Goal: Task Accomplishment & Management: Use online tool/utility

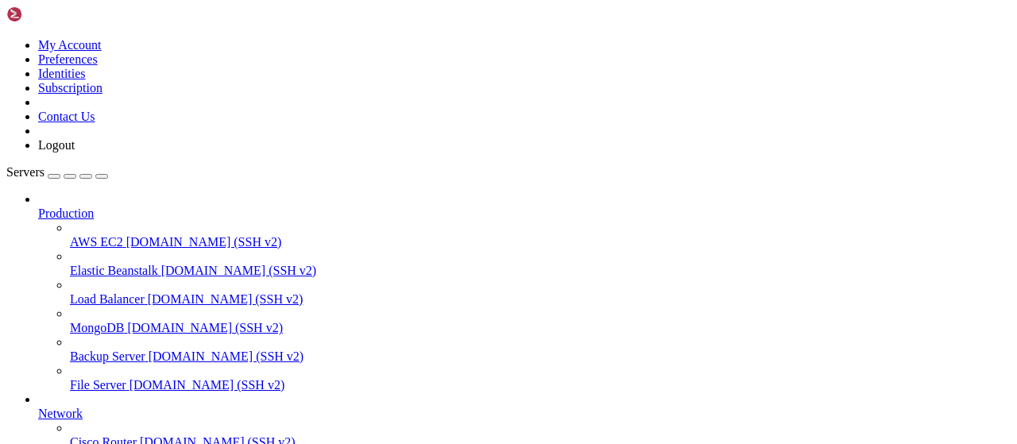
scroll to position [323, 0]
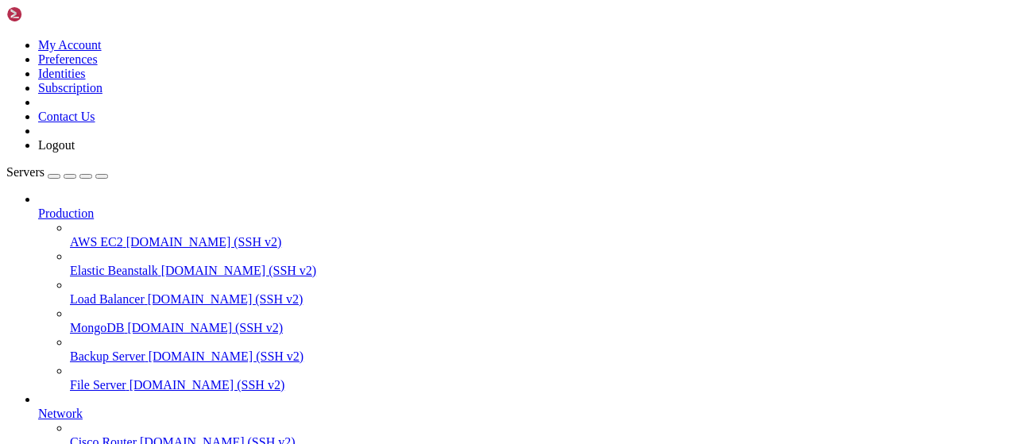
scroll to position [496, 0]
type input "/root/Piar-Flow"
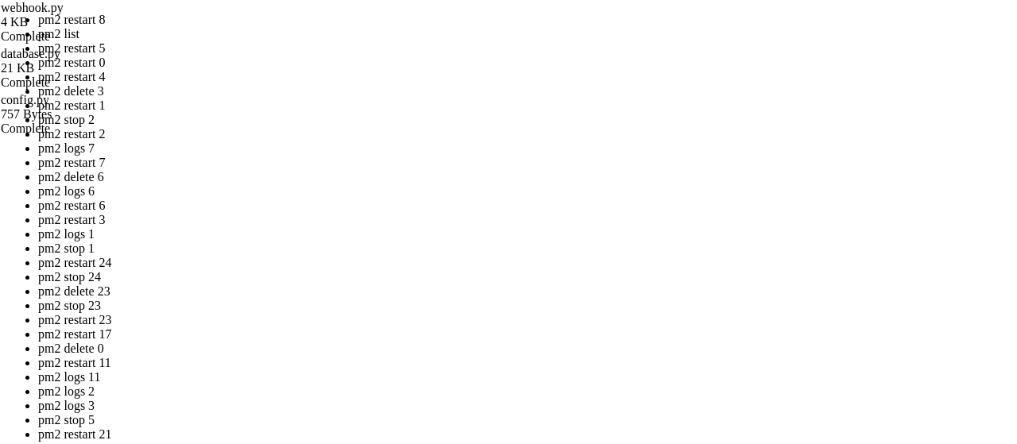
drag, startPoint x: 443, startPoint y: 259, endPoint x: 248, endPoint y: 186, distance: 208.0
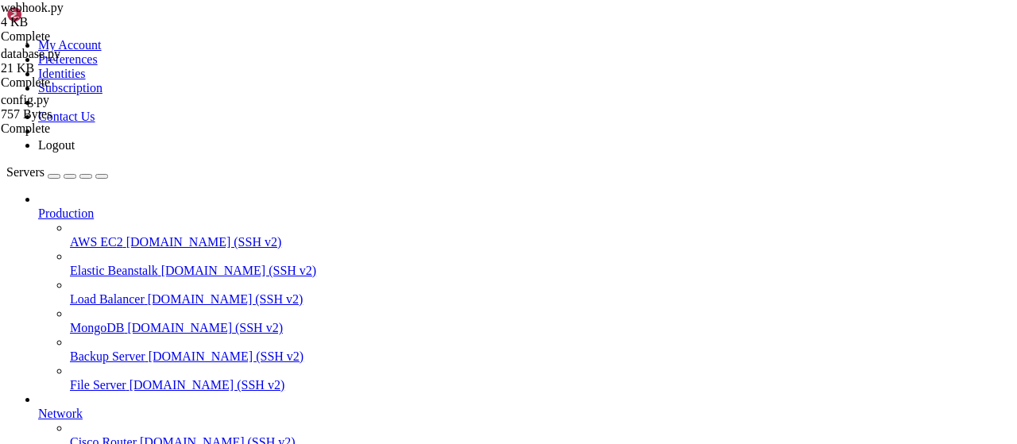
scroll to position [13, 0]
drag, startPoint x: 328, startPoint y: 24, endPoint x: 838, endPoint y: 47, distance: 509.9
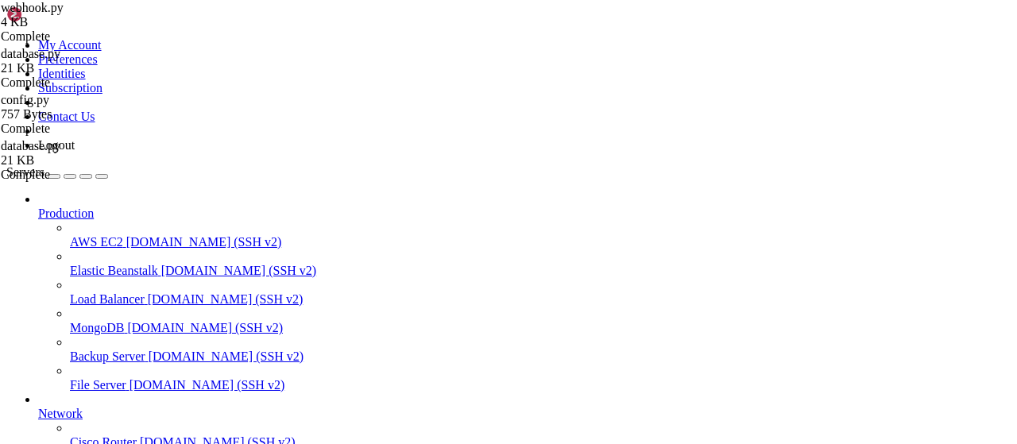
scroll to position [199, 0]
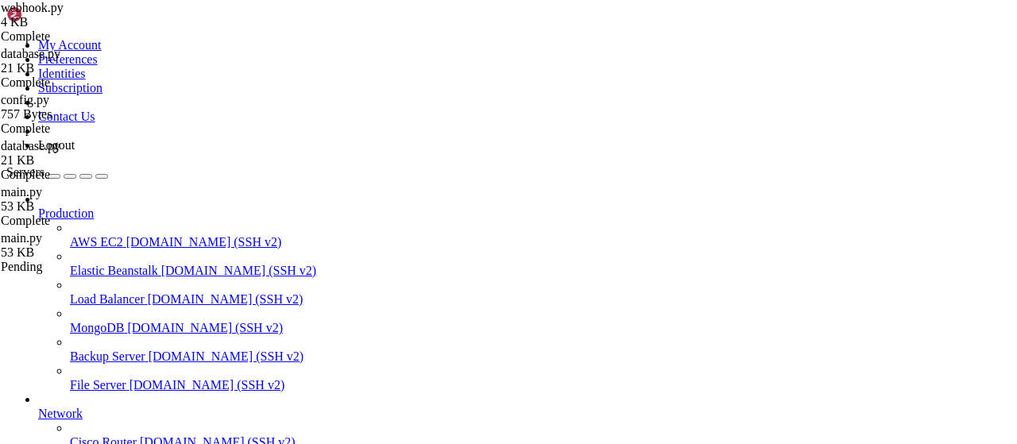
drag, startPoint x: 280, startPoint y: 1299, endPoint x: 211, endPoint y: 1333, distance: 76.1
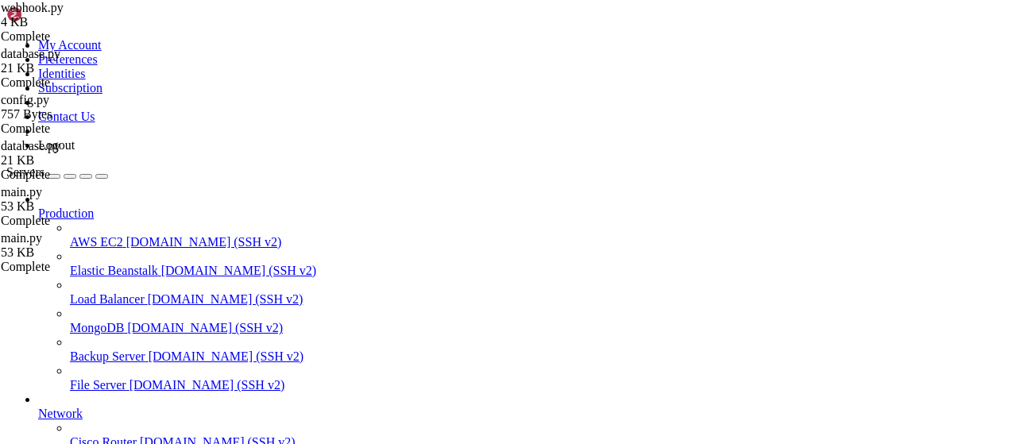
drag, startPoint x: 246, startPoint y: 10, endPoint x: 308, endPoint y: 36, distance: 67.0
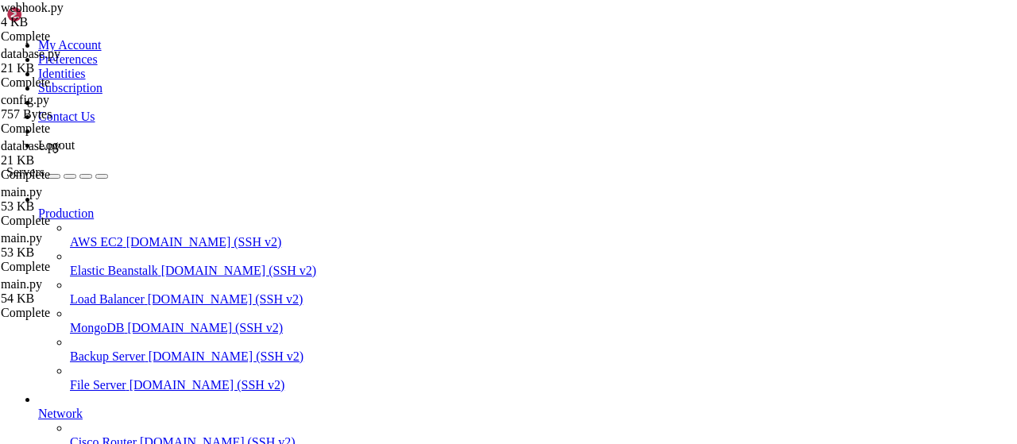
scroll to position [106, 0]
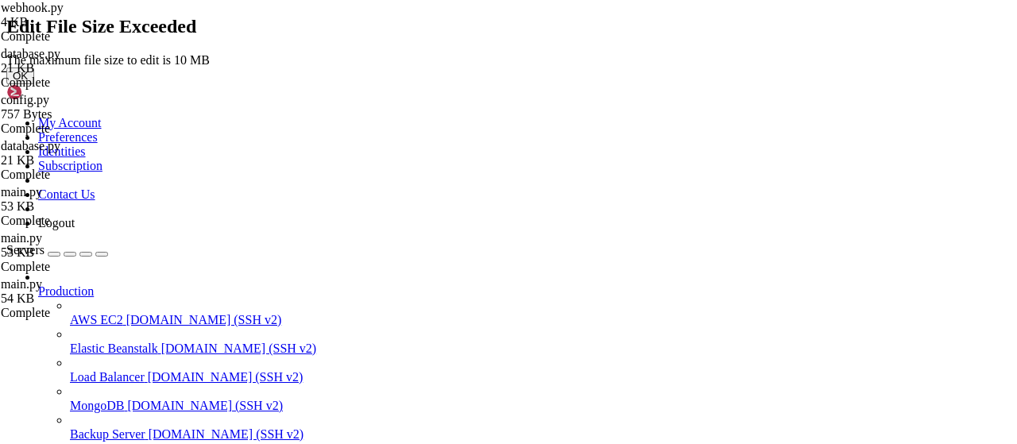
click at [34, 84] on button "OK" at bounding box center [20, 76] width 28 height 17
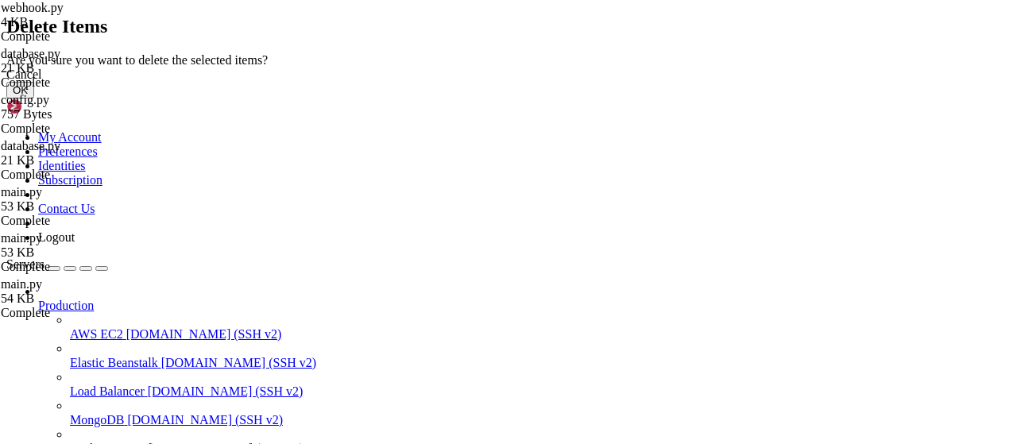
click at [34, 99] on button "OK" at bounding box center [20, 90] width 28 height 17
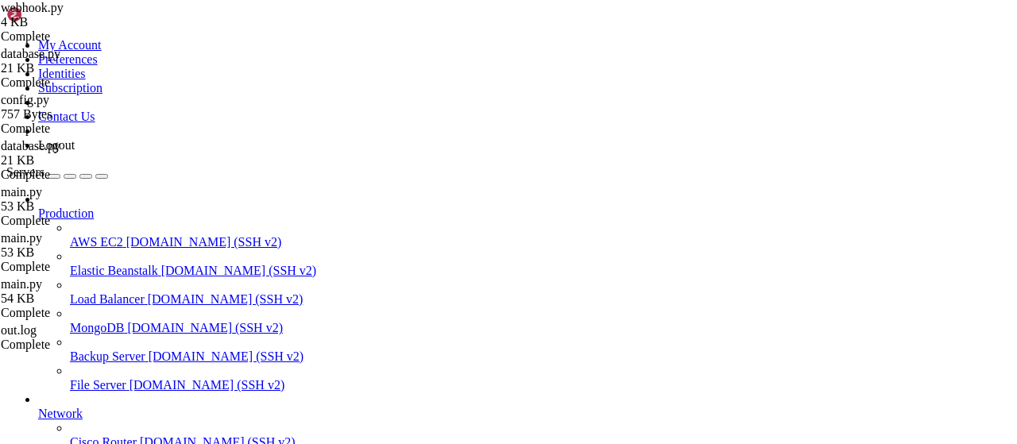
scroll to position [0, 0]
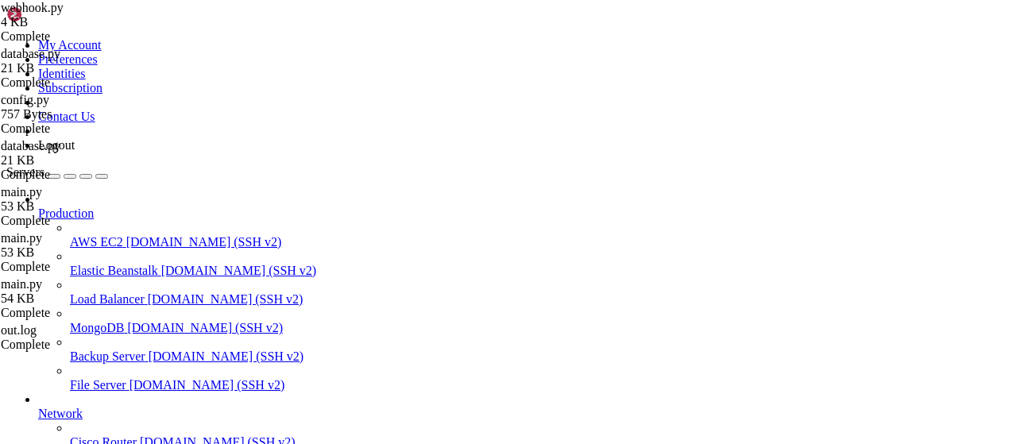
drag, startPoint x: 493, startPoint y: 360, endPoint x: 172, endPoint y: -39, distance: 511.6
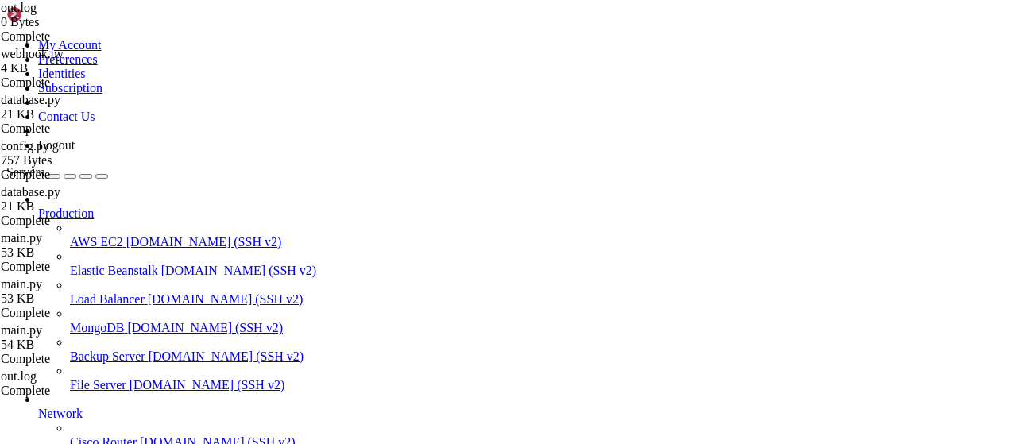
type textarea "SubGram request_op: отправляем запрос для user_id=5889472371, chat_id=-10030329…"
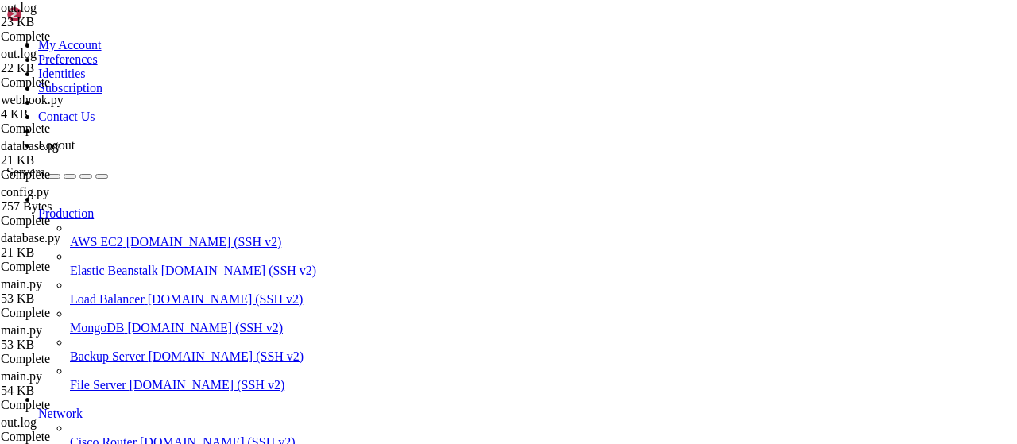
drag, startPoint x: 1010, startPoint y: 56, endPoint x: 732, endPoint y: 205, distance: 315.7
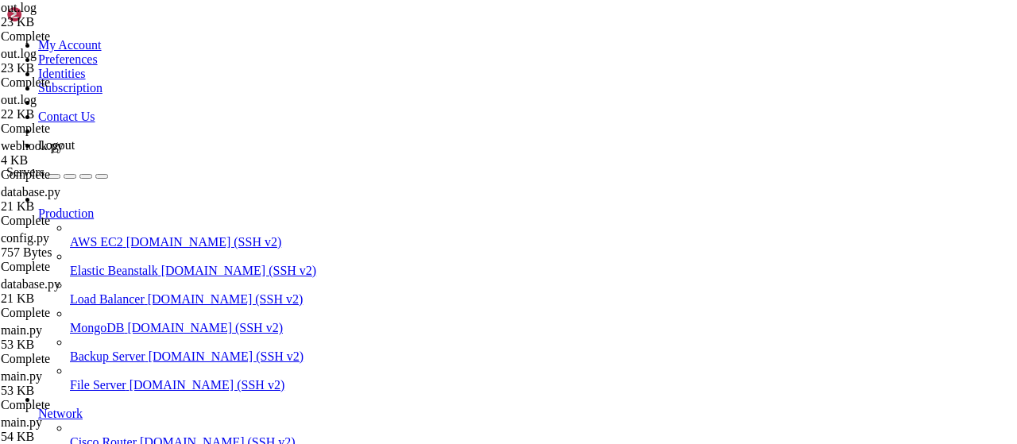
type textarea "SubGram check_user_subscriptions: отправляем запрос для user_id=6300601067, lin…"
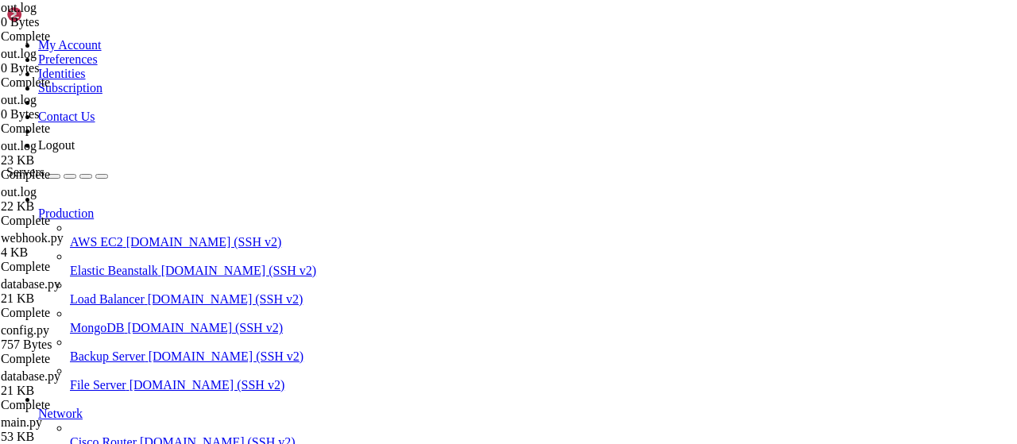
scroll to position [0, 0]
drag, startPoint x: 683, startPoint y: 408, endPoint x: 87, endPoint y: -21, distance: 734.4
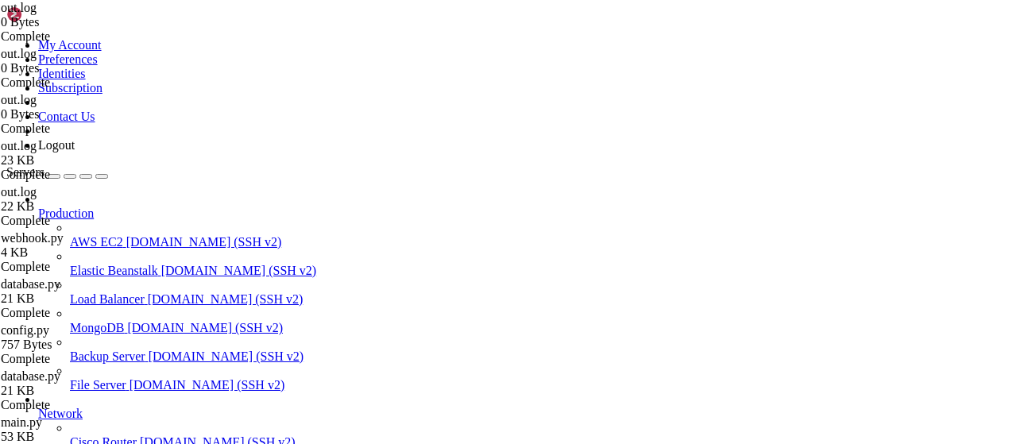
drag, startPoint x: 702, startPoint y: 404, endPoint x: 0, endPoint y: -90, distance: 858.3
type textarea "ЗАПИСАНО НАЧИСЛЕНИЕ: user=8216936387, author=1087968824, chat=-1003032937209, r…"
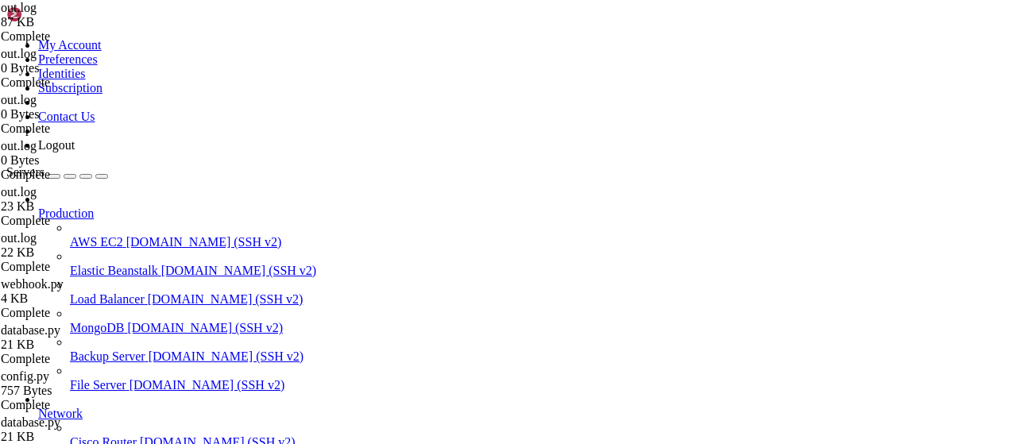
type textarea "SubGram request_op: отправляем запрос для user_id=8084940885, chat_id=-10030329…"
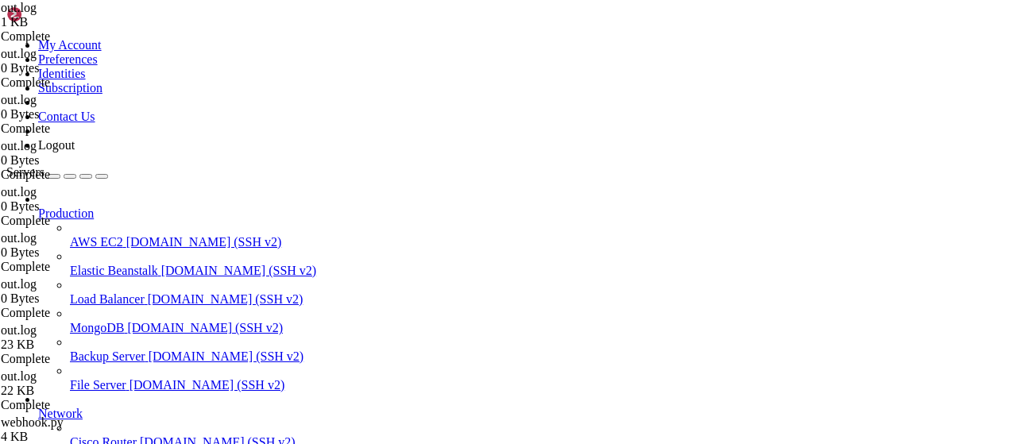
drag, startPoint x: 512, startPoint y: 222, endPoint x: 264, endPoint y: 4, distance: 330.0
type textarea "SubGram request_op: отправляем запрос для user_id=5710291948, chat_id=-10030329…"
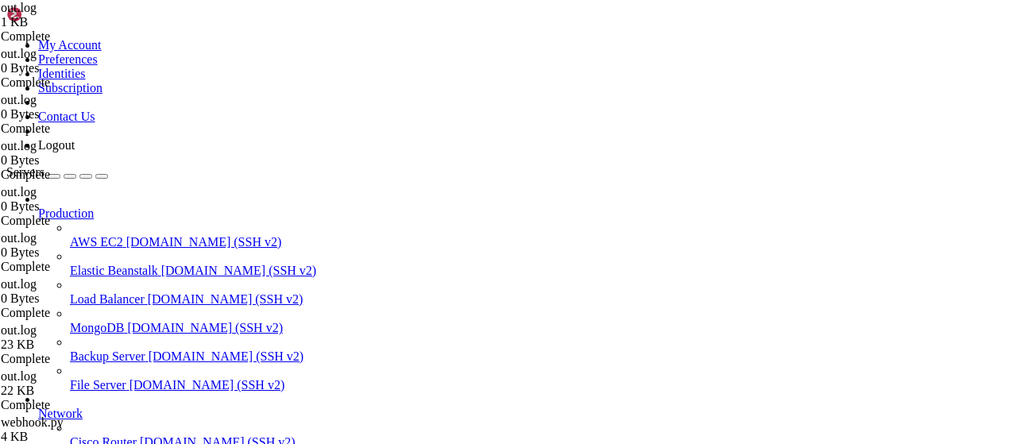
type textarea "SubGram request_op: ответ = {'status': 'ok', 'code': 200, 'message': 'Успешно',…"
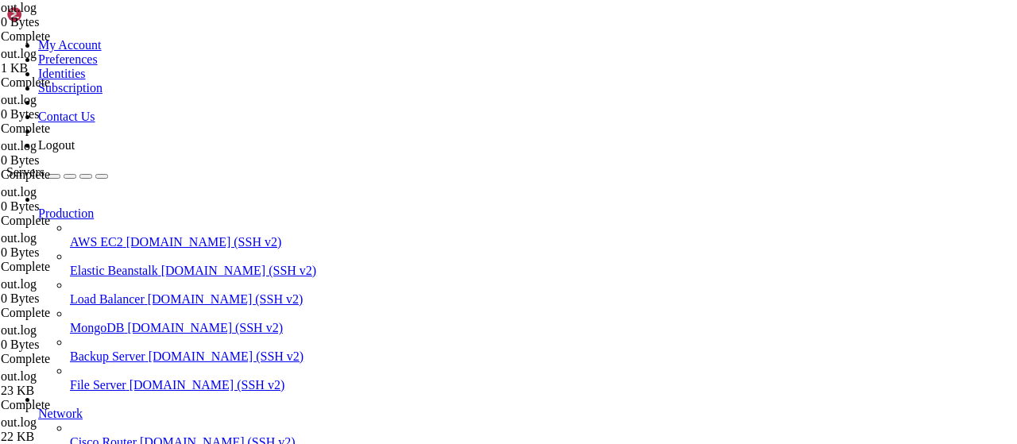
drag, startPoint x: 803, startPoint y: 293, endPoint x: 95, endPoint y: -23, distance: 776.2
drag, startPoint x: 745, startPoint y: 277, endPoint x: 0, endPoint y: -90, distance: 830.2
type textarea "[TEST LOG] SubGram request_op: отправляем запрос для user_id=6300601067, chat_i…"
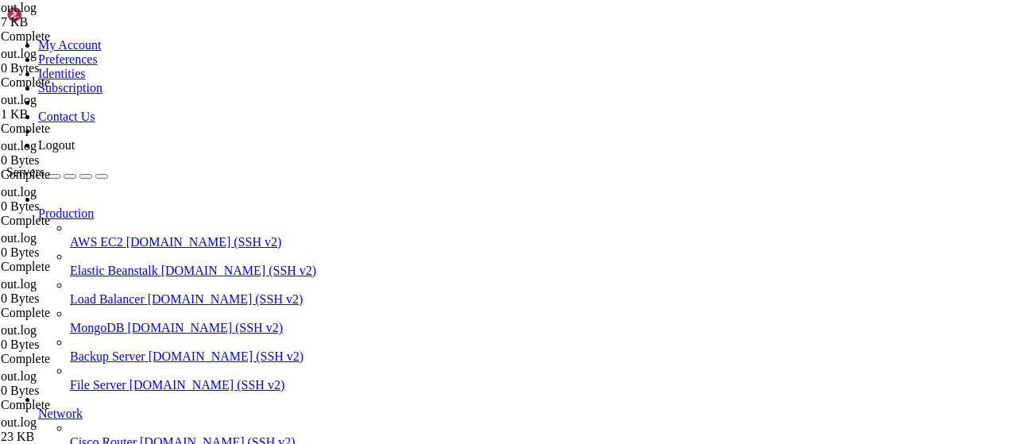
drag, startPoint x: 807, startPoint y: 305, endPoint x: 0, endPoint y: -7, distance: 864.9
type textarea "[TEST LOG] SubGram request_op: отправляем запрос для user_id=6300601067, chat_i…"
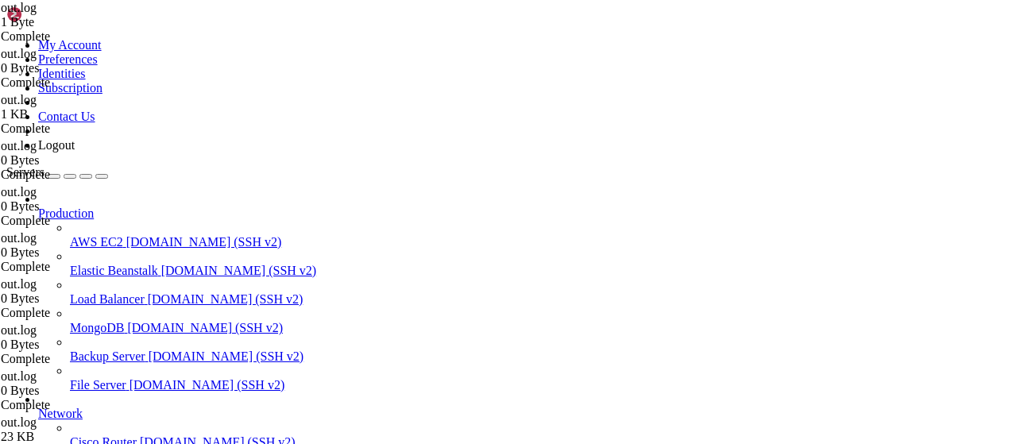
scroll to position [0, 0]
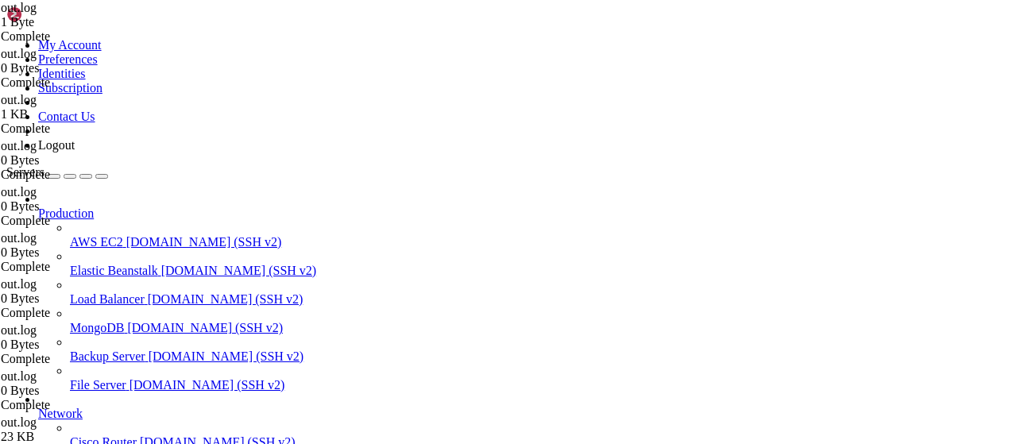
drag, startPoint x: 726, startPoint y: 355, endPoint x: 6, endPoint y: -90, distance: 846.4
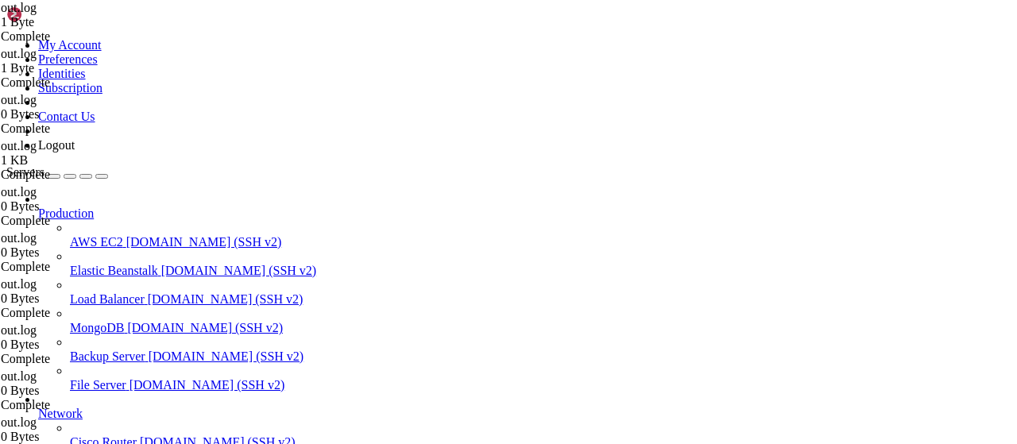
type textarea "[TEST LOG] SubGram request_op: ответ = {'status': 'warning', 'code': 200, 'mess…"
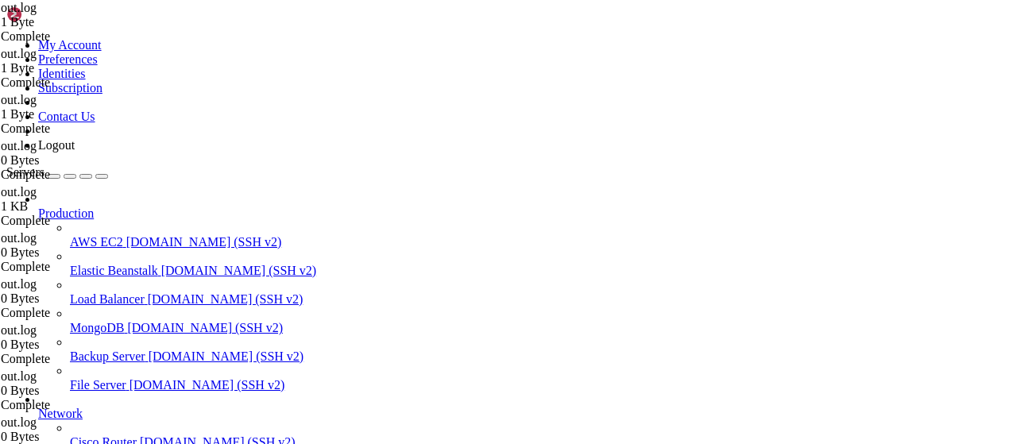
type textarea "[TEST LOG] АВТО-НАЧИСЛЕНИЕ: user=6300601067, author=6300601067, chat=-100228251…"
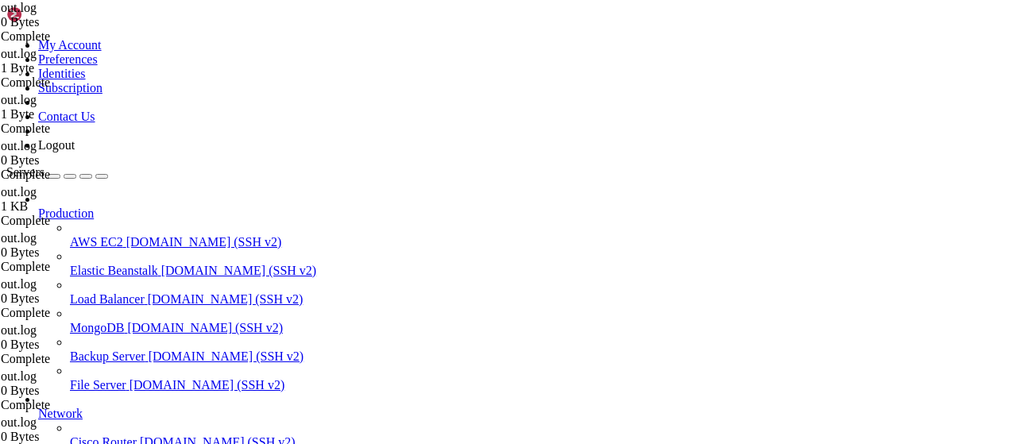
drag, startPoint x: 532, startPoint y: 370, endPoint x: 98, endPoint y: -72, distance: 619.8
type textarea "[TEST LOG] SubGram request_op: отправляем запрос для user_id=6300601067, chat_i…"
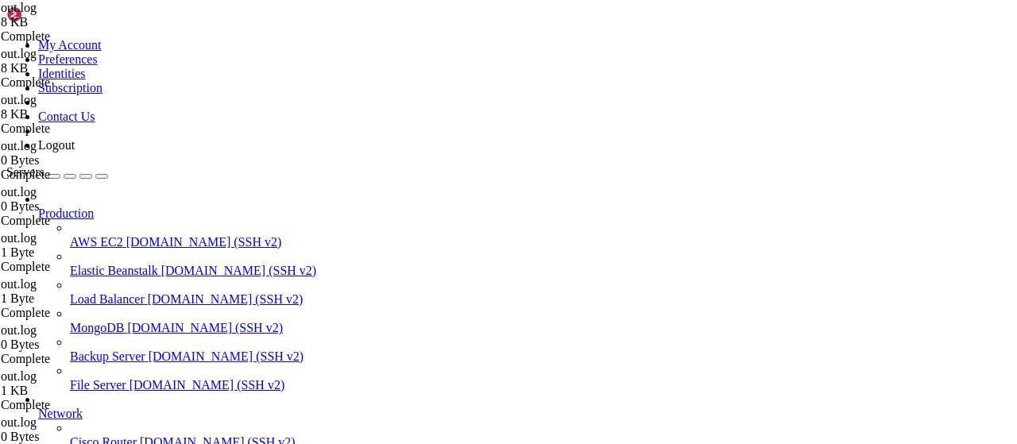
scroll to position [4067, 0]
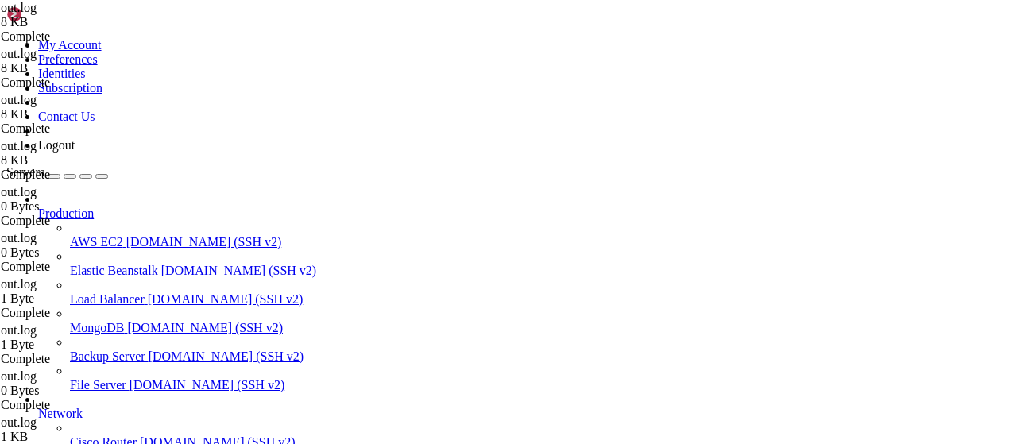
drag, startPoint x: 814, startPoint y: 404, endPoint x: 238, endPoint y: 125, distance: 639.7
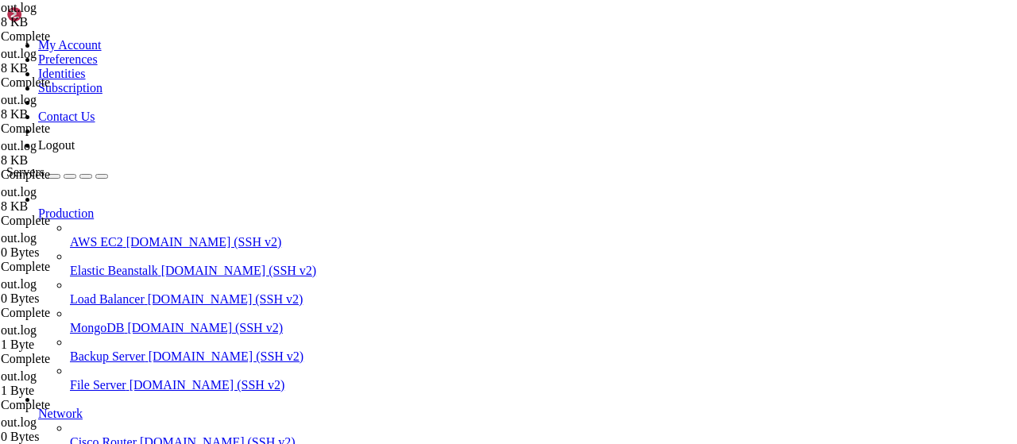
drag, startPoint x: 254, startPoint y: 122, endPoint x: 588, endPoint y: 284, distance: 370.7
drag, startPoint x: 241, startPoint y: 133, endPoint x: 1000, endPoint y: 482, distance: 836.3
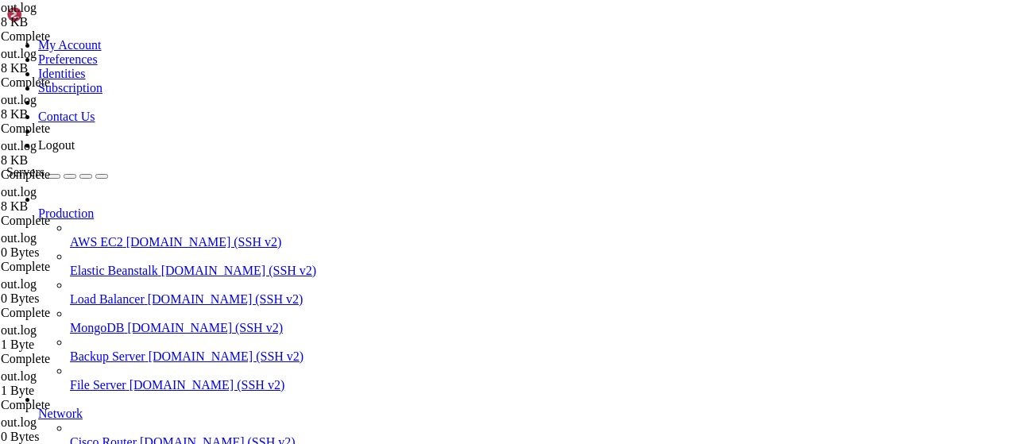
type textarea "[TEST LOG] SubGram request_op: ответ = {'status': 'ok', 'code': 200, 'message':…"
type textarea "[TEST LOG] DEBUG: Показываем каналы для подписки"
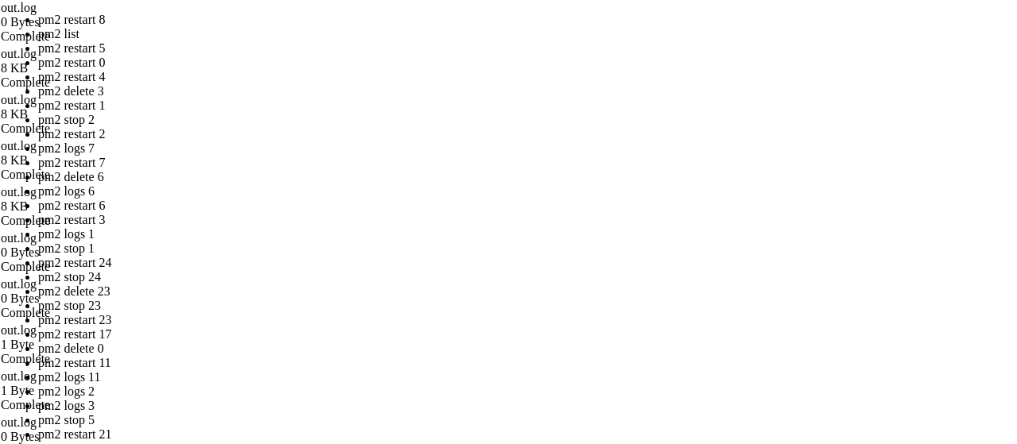
drag, startPoint x: 475, startPoint y: 242, endPoint x: 275, endPoint y: 169, distance: 213.2
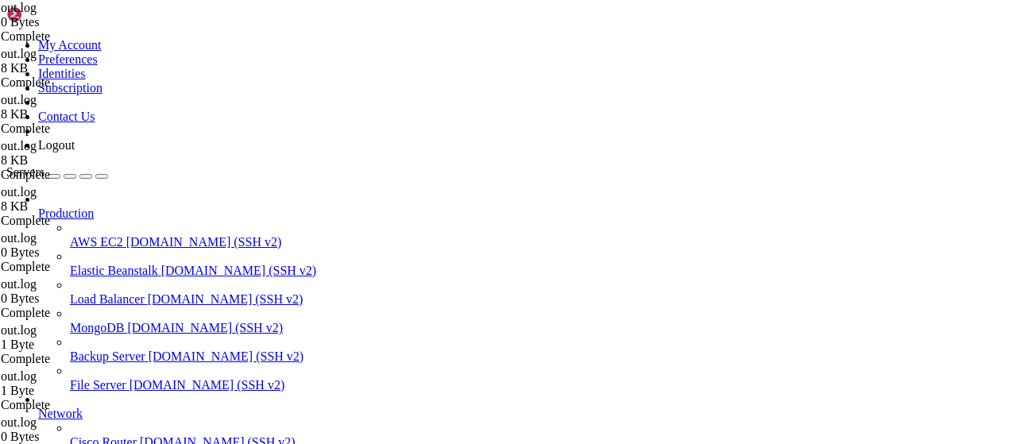
scroll to position [2432, 0]
drag, startPoint x: 315, startPoint y: 7, endPoint x: 319, endPoint y: 15, distance: 8.9
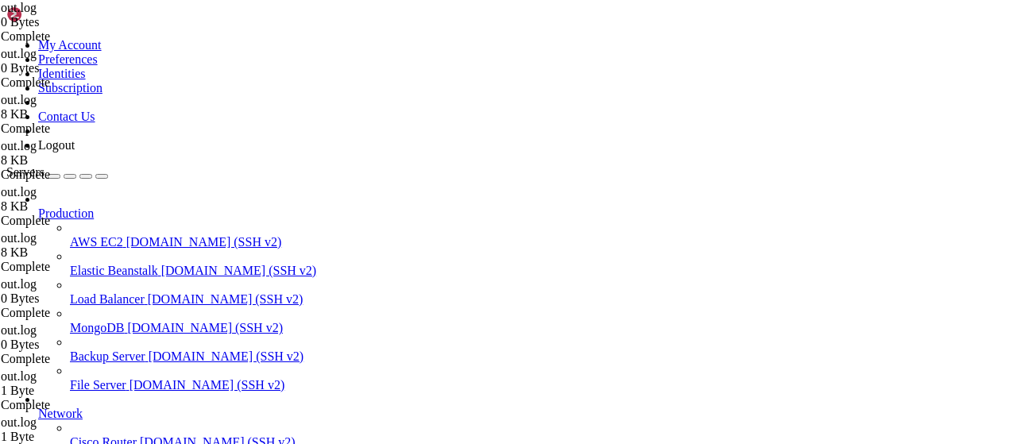
drag, startPoint x: 753, startPoint y: 80, endPoint x: 79, endPoint y: 60, distance: 674.2
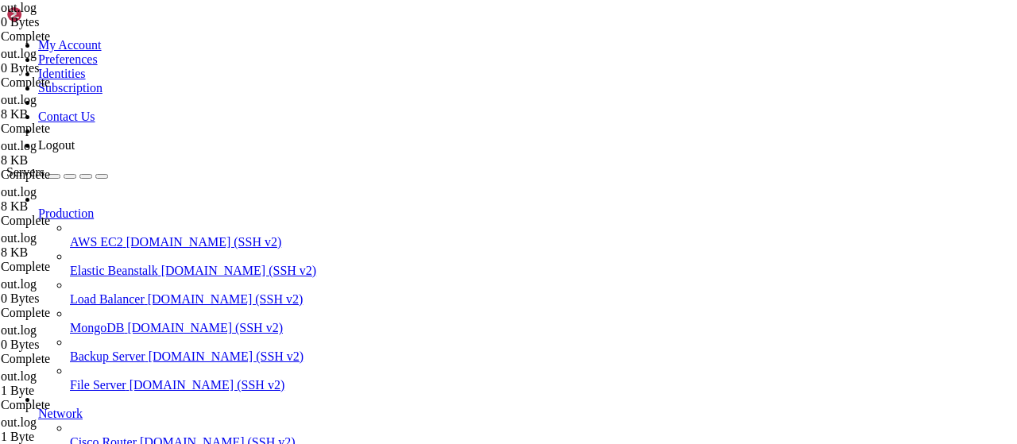
scroll to position [2618, 0]
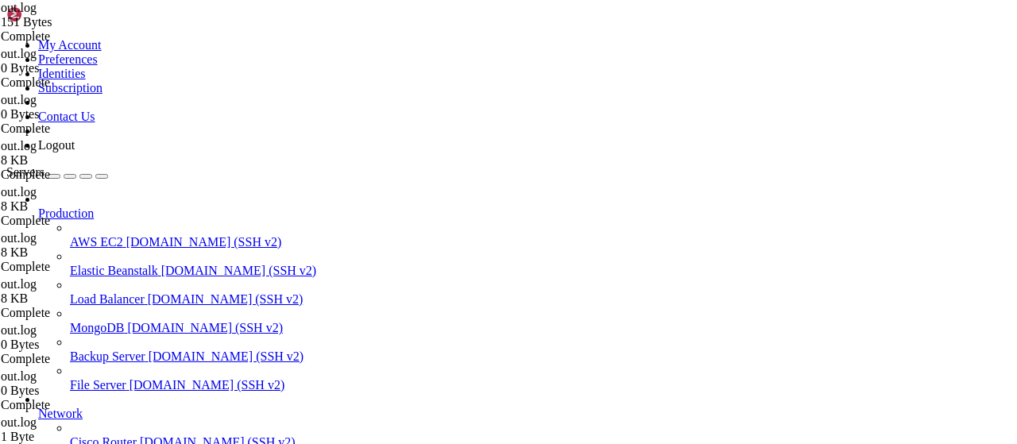
type textarea "[TEST LOG] SubGram request_op: ответ = {'status': 'ok', 'code': 200, 'message':…"
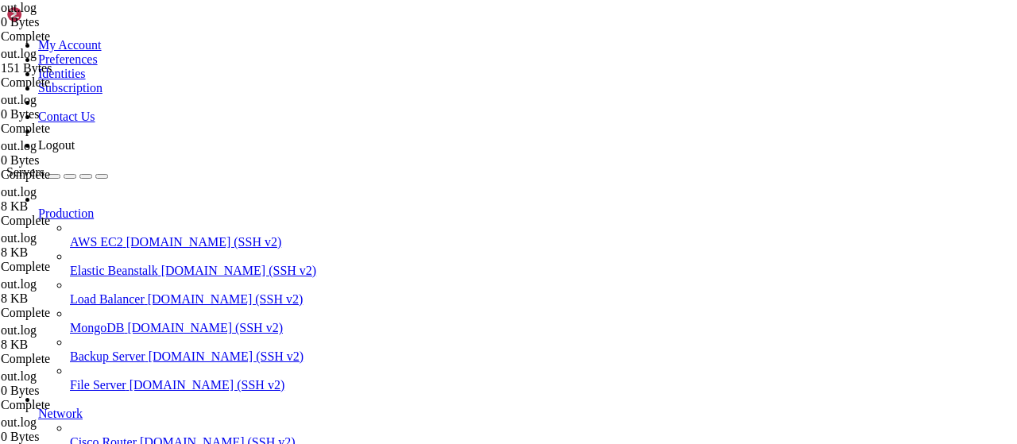
scroll to position [0, 0]
drag, startPoint x: 240, startPoint y: 14, endPoint x: 449, endPoint y: 72, distance: 217.1
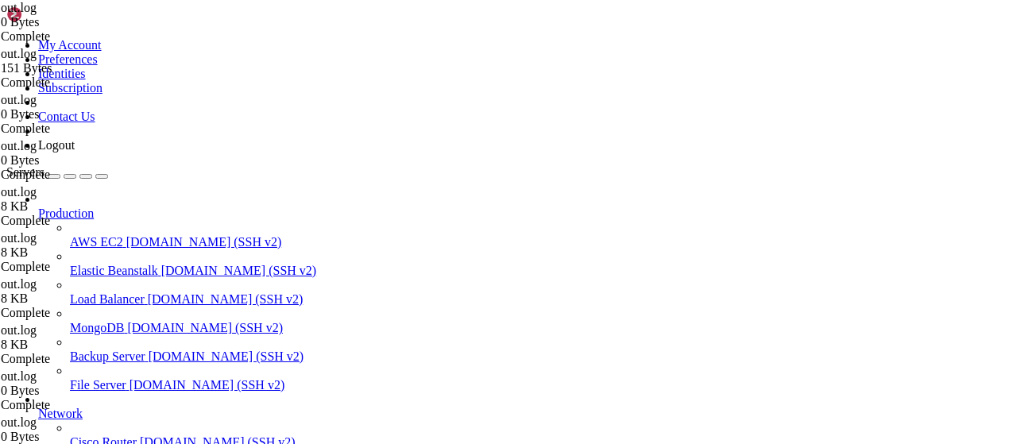
scroll to position [106, 0]
drag, startPoint x: 605, startPoint y: 212, endPoint x: 192, endPoint y: 9, distance: 460.6
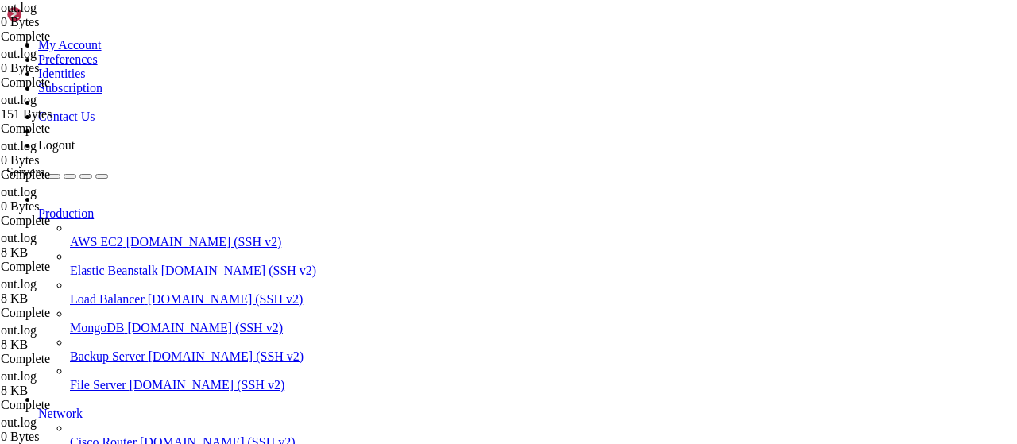
drag, startPoint x: 600, startPoint y: 212, endPoint x: 51, endPoint y: 25, distance: 580.3
type textarea "[TEST LOG] Ошибка при авто-начислении: no such column: channel_username"
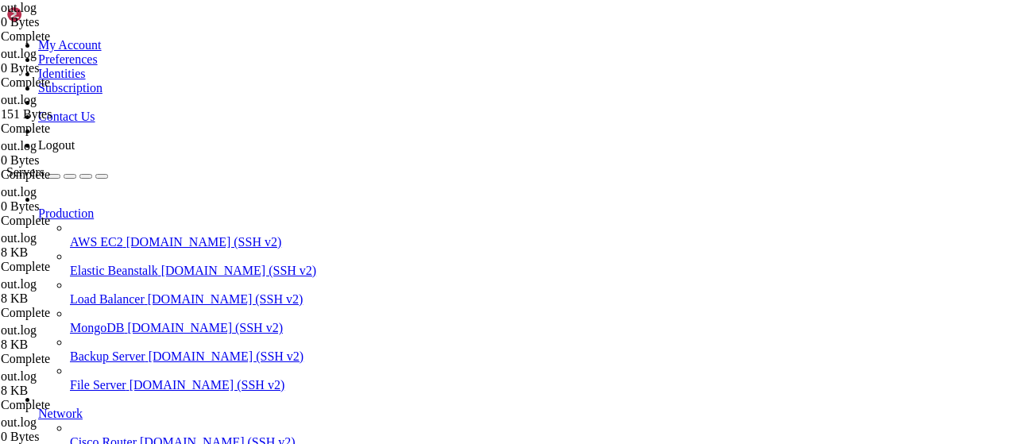
scroll to position [0, 0]
drag, startPoint x: 209, startPoint y: 17, endPoint x: 323, endPoint y: 66, distance: 123.9
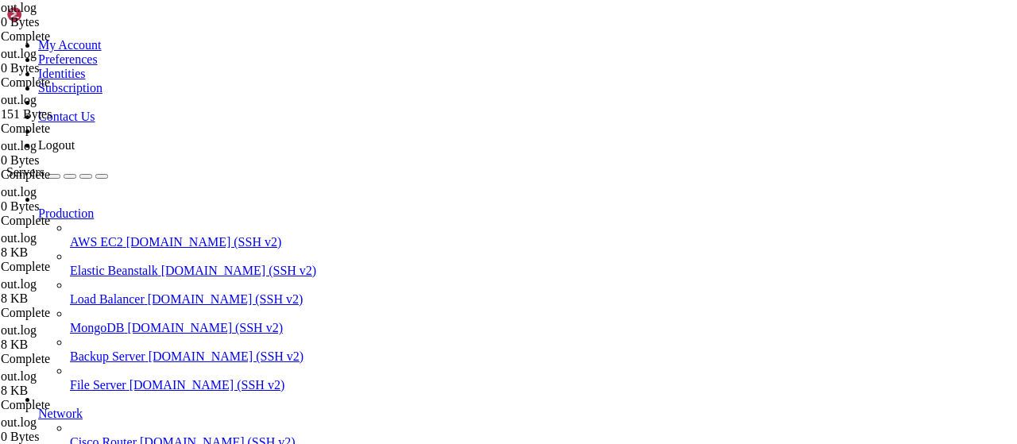
scroll to position [106, 0]
drag, startPoint x: 623, startPoint y: 207, endPoint x: 126, endPoint y: -19, distance: 546.6
drag, startPoint x: 629, startPoint y: 219, endPoint x: 72, endPoint y: -64, distance: 624.4
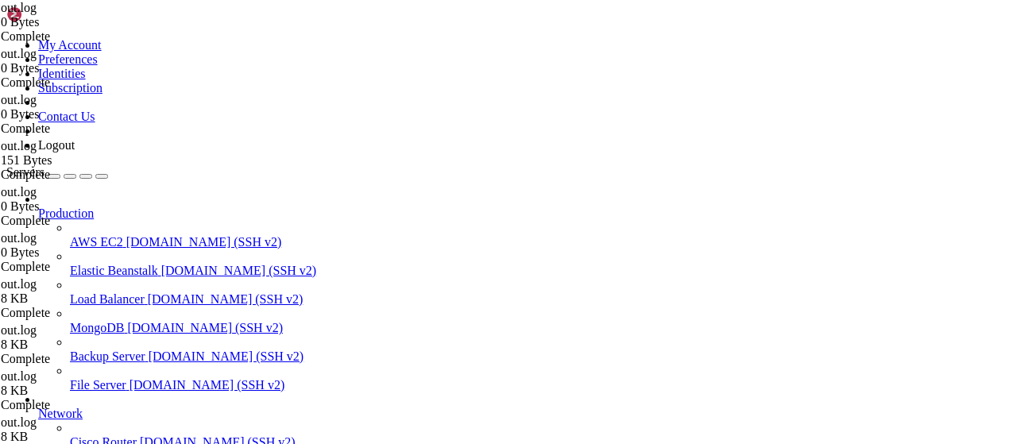
type textarea "[TEST LOG] SubGram request_op: отправляем запрос для user_id=6300601067, chat_i…"
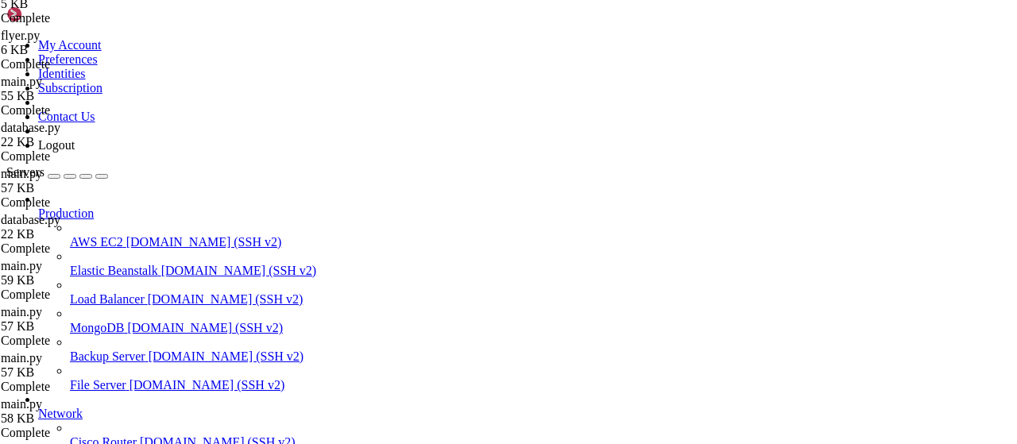
scroll to position [1771, 0]
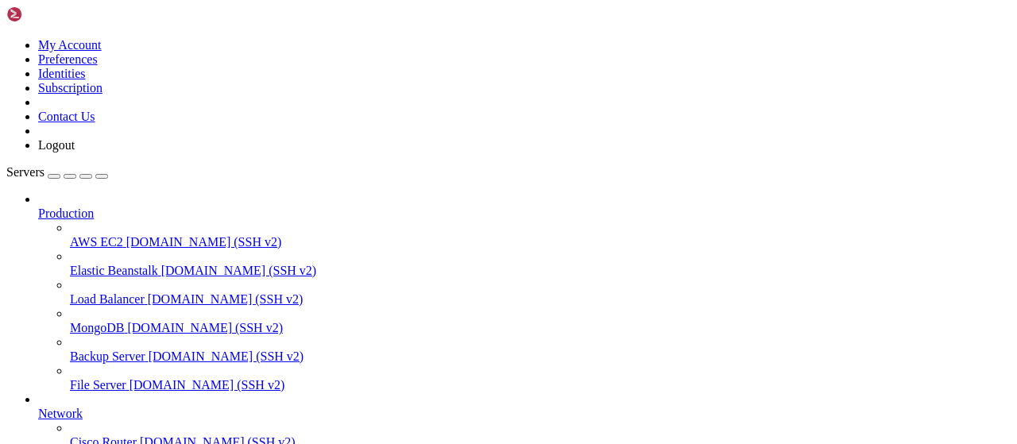
scroll to position [0, 0]
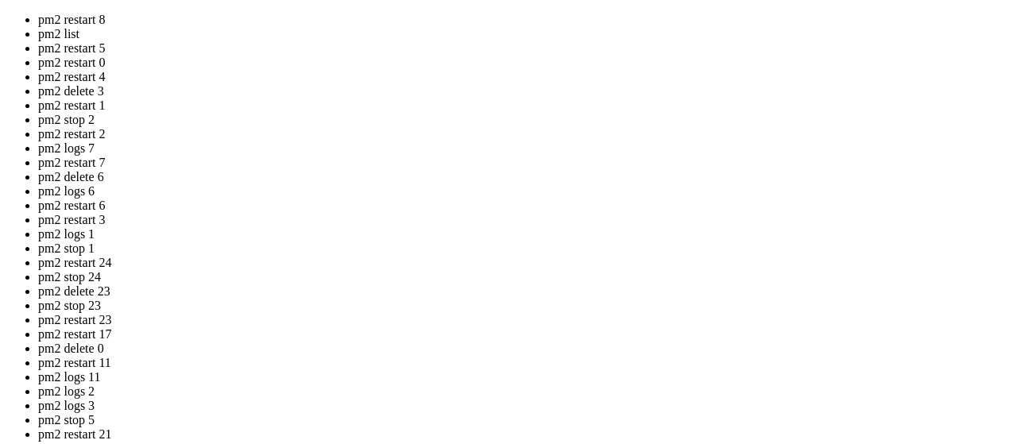
drag, startPoint x: 425, startPoint y: 238, endPoint x: 227, endPoint y: 165, distance: 210.9
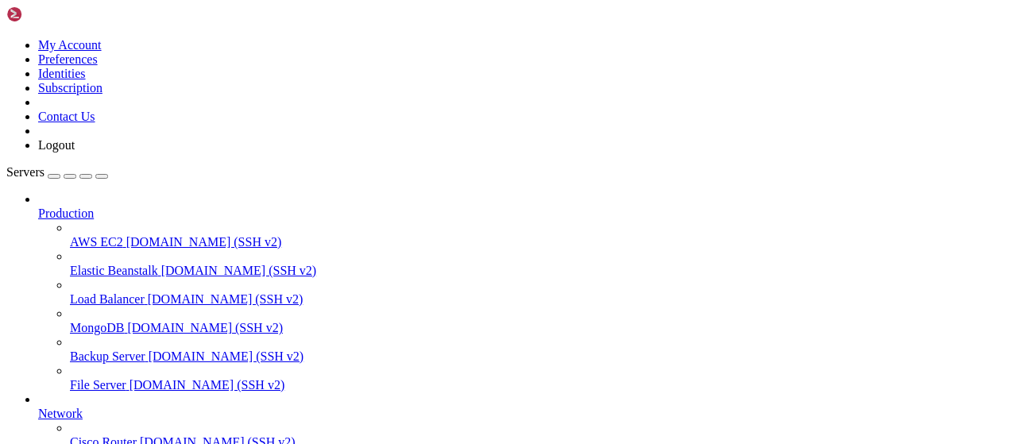
scroll to position [3175, 0]
drag, startPoint x: 613, startPoint y: 357, endPoint x: 233, endPoint y: 220, distance: 403.7
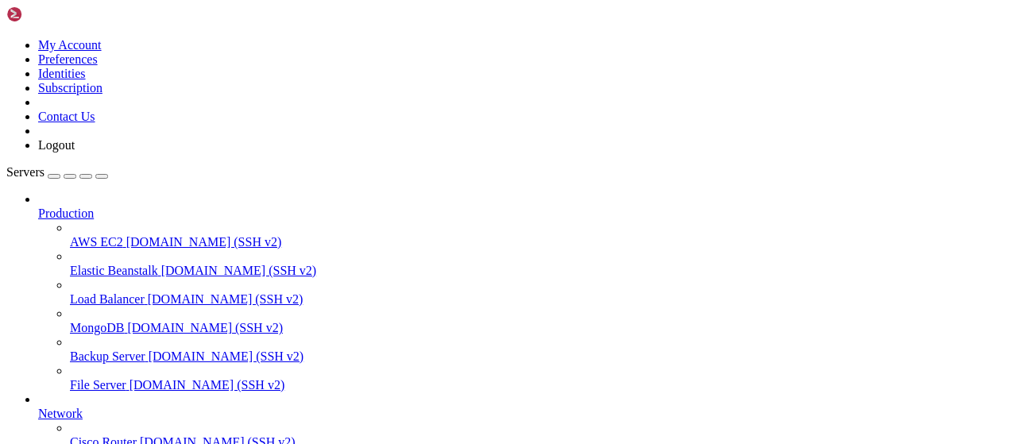
type textarea "[TEST LOG] Ошибка при авто-начислении: no such column: channel_username"
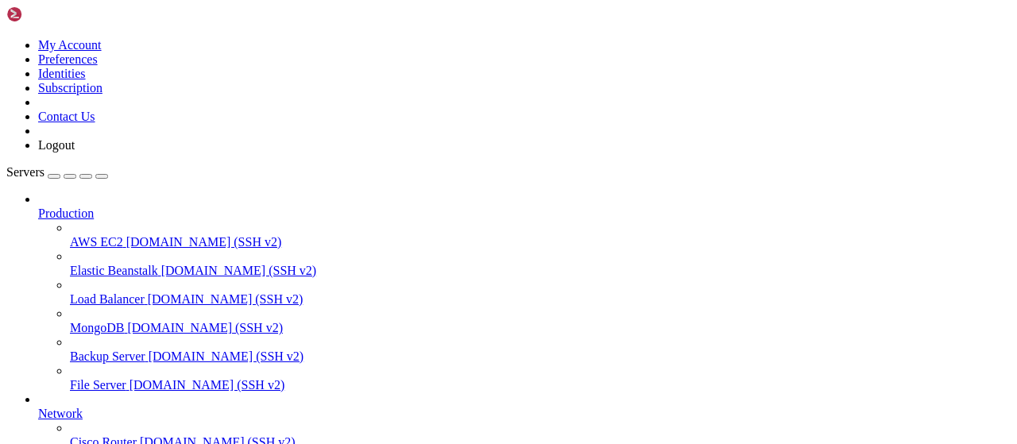
drag, startPoint x: 613, startPoint y: 350, endPoint x: 234, endPoint y: 211, distance: 403.0
type textarea "[TEST LOG] Ошибка при авто-начислении: no such column: channel_username"
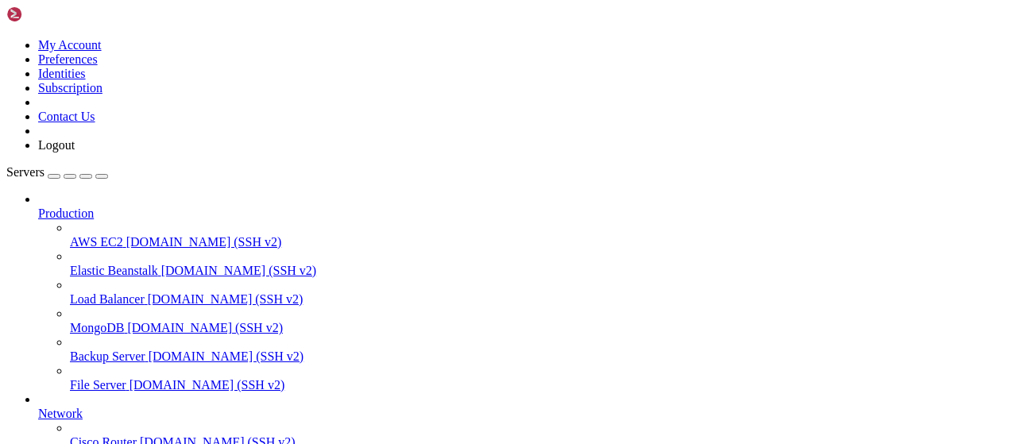
scroll to position [0, 0]
drag, startPoint x: 201, startPoint y: 3, endPoint x: 211, endPoint y: 9, distance: 11.0
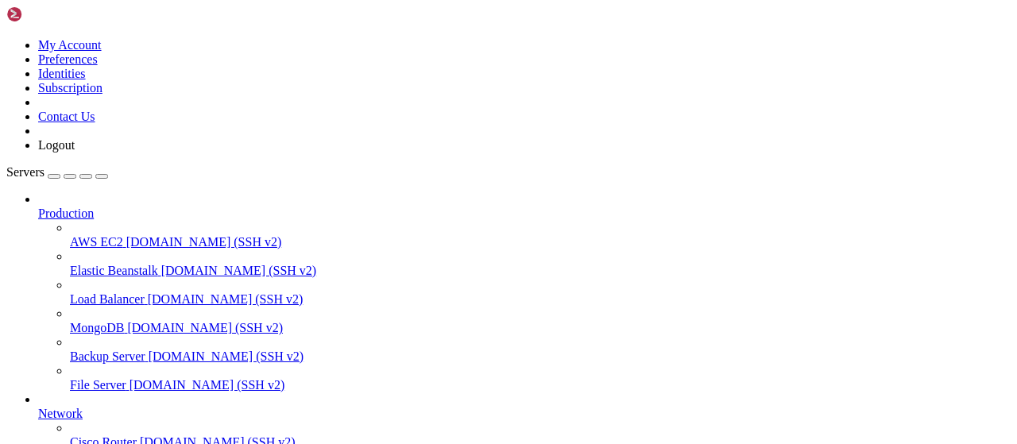
scroll to position [106, 0]
drag, startPoint x: 603, startPoint y: 215, endPoint x: 75, endPoint y: -15, distance: 575.8
type textarea "[TEST LOG] Ошибка при авто-начислении: no such column: cc.service"
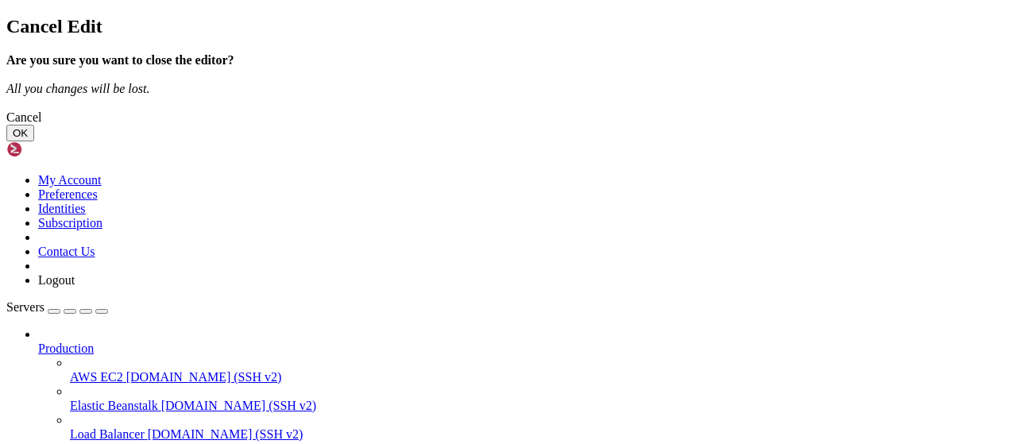
click at [598, 125] on div "Cancel" at bounding box center [508, 117] width 1004 height 14
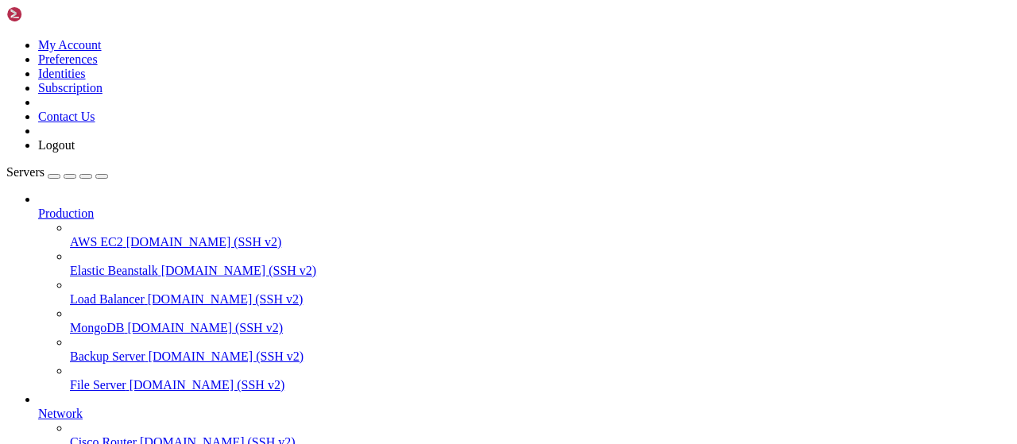
drag, startPoint x: 238, startPoint y: 14, endPoint x: 354, endPoint y: 57, distance: 124.4
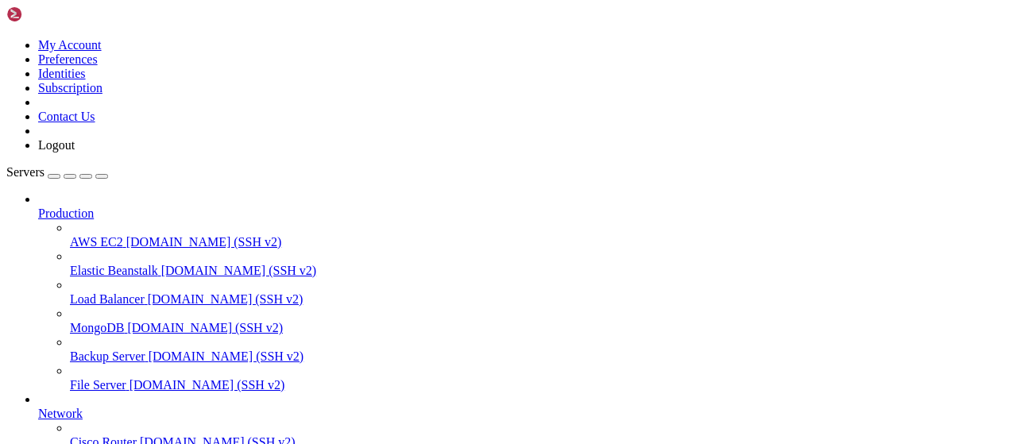
scroll to position [3733, 0]
drag, startPoint x: 563, startPoint y: 228, endPoint x: 107, endPoint y: -71, distance: 545.3
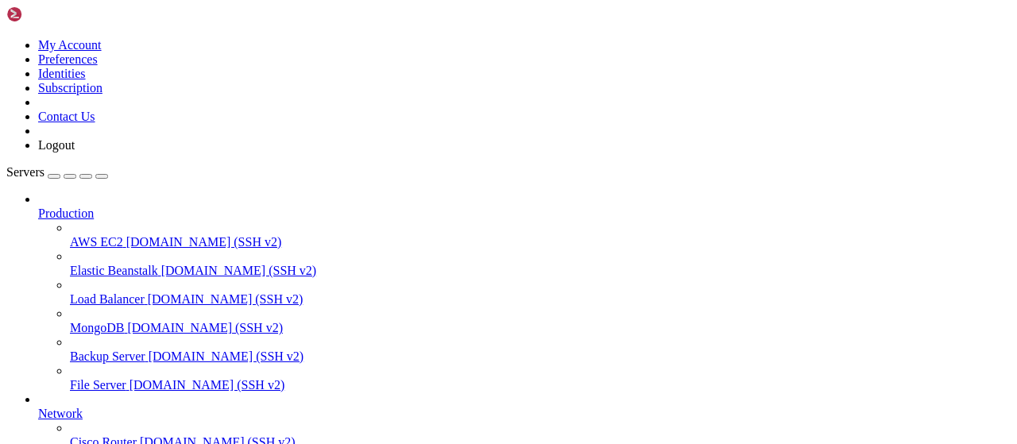
type textarea "[TEST LOG] SubGram request_op: отправляем запрос для user_id=6300601067, chat_i…"
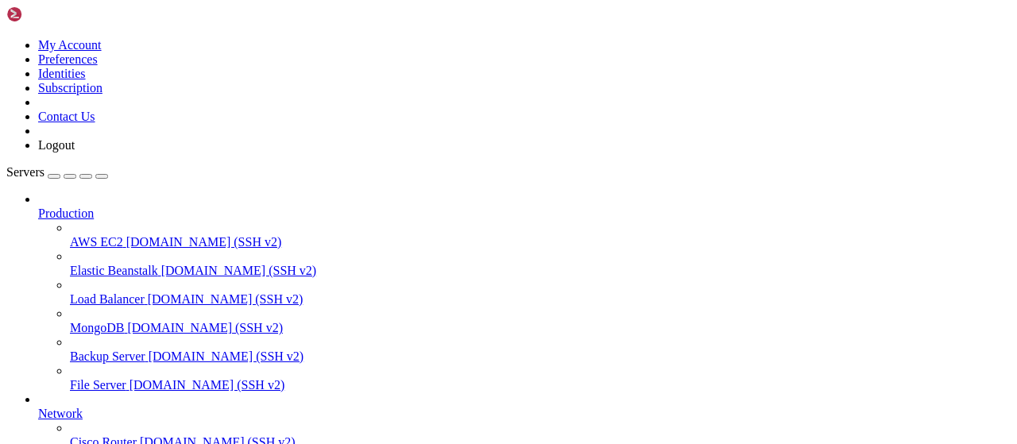
scroll to position [3919, 0]
drag, startPoint x: 427, startPoint y: 314, endPoint x: 180, endPoint y: 52, distance: 360.3
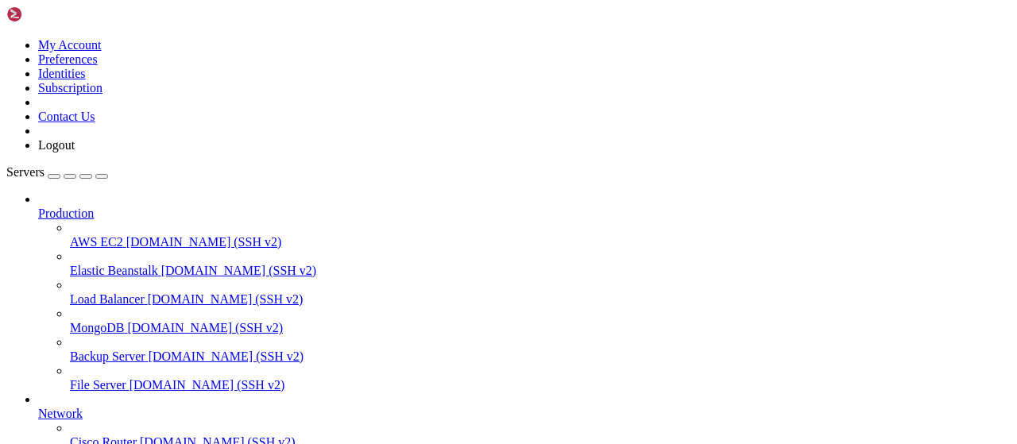
type textarea "[TEST LOG] SubGram request_op: отправляем запрос для user_id=6300601067, chat_i…"
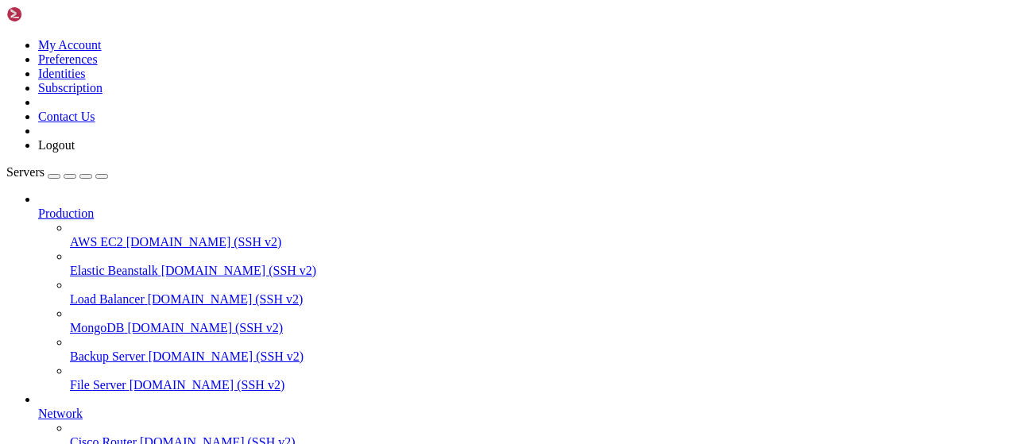
type textarea "[TEST LOG] НАЧИСЛЕНИЕ: Все каналы подписаны для user=6300601067 в chat=-1002282…"
